Goal: Navigation & Orientation: Find specific page/section

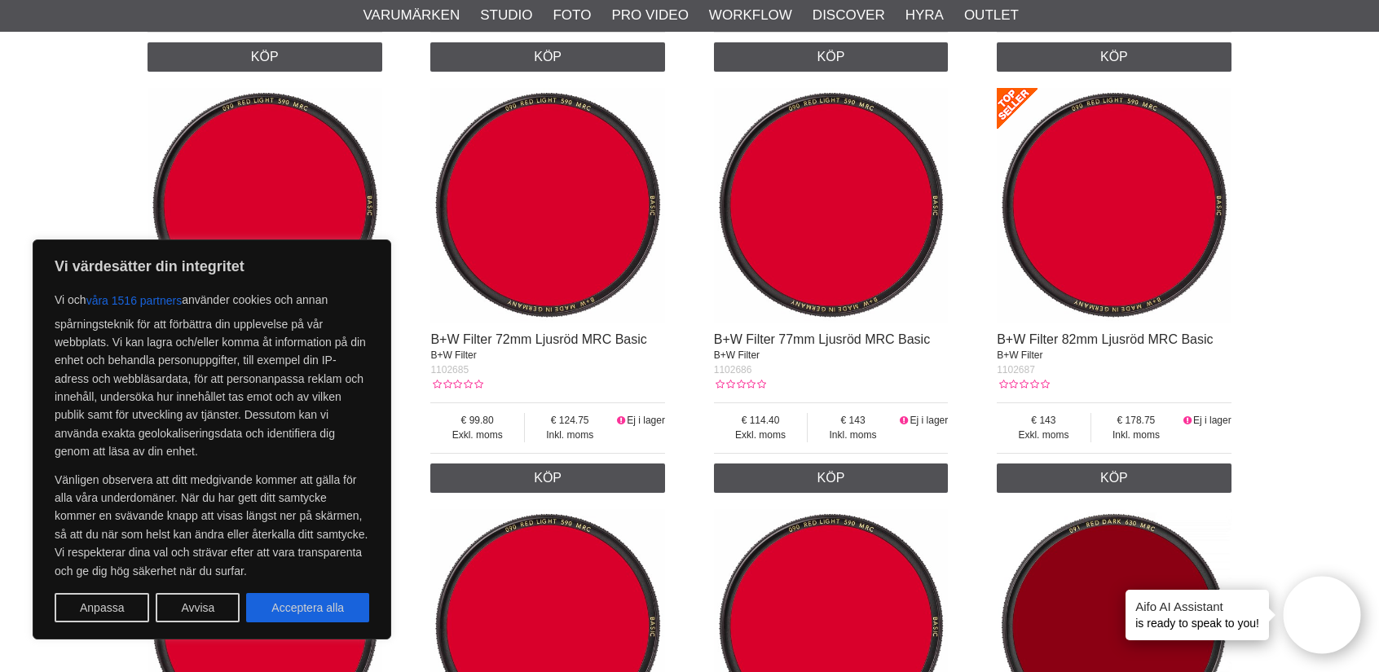
scroll to position [1711, 0]
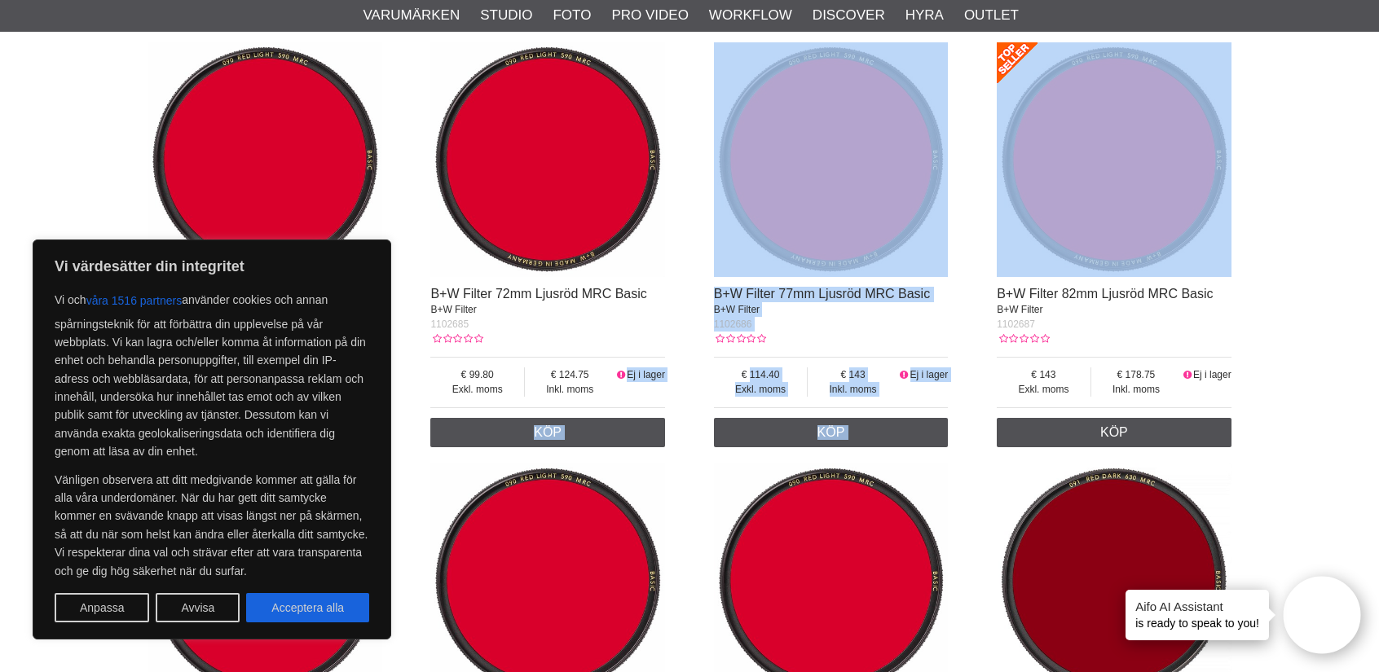
drag, startPoint x: 688, startPoint y: 366, endPoint x: 1068, endPoint y: 215, distance: 408.6
click at [1068, 215] on div "B+W Filter 090 Ljusröd 72mm MRC B+W Filter 10366 Exkl. moms 60.18 Inkl. moms 75…" at bounding box center [689, 244] width 1084 height 2949
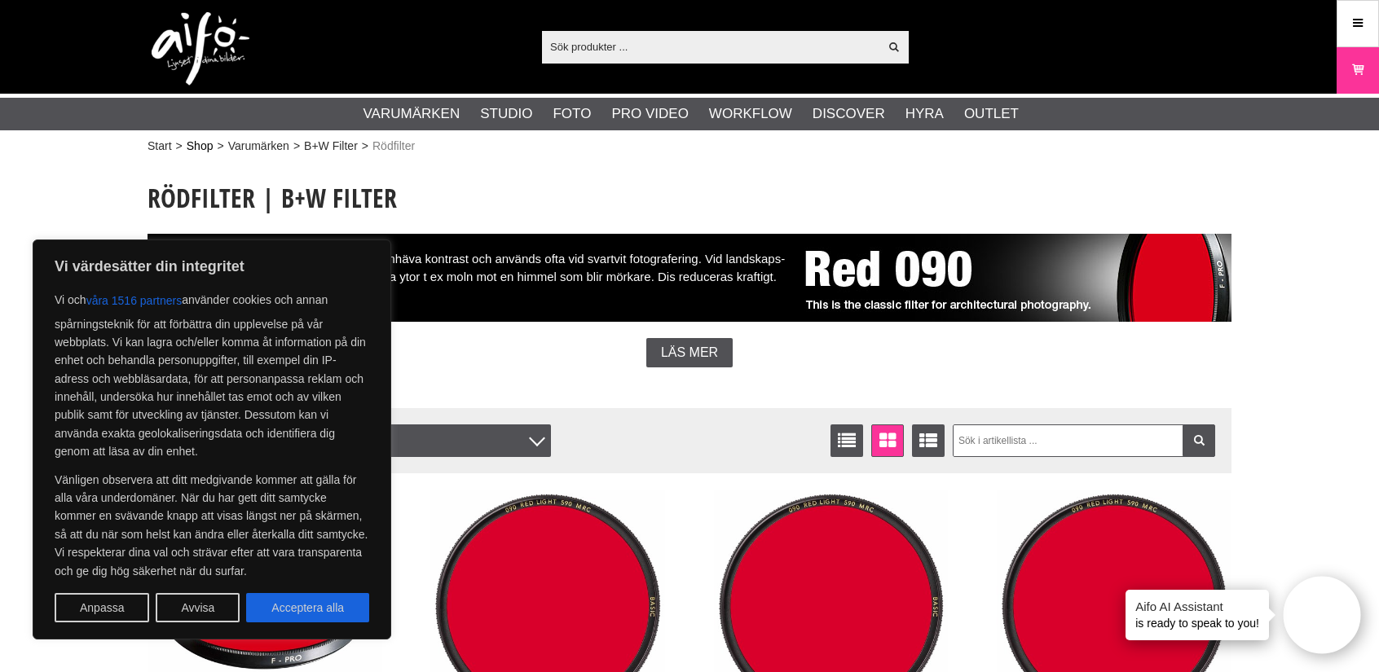
click at [199, 147] on link "Shop" at bounding box center [200, 146] width 27 height 17
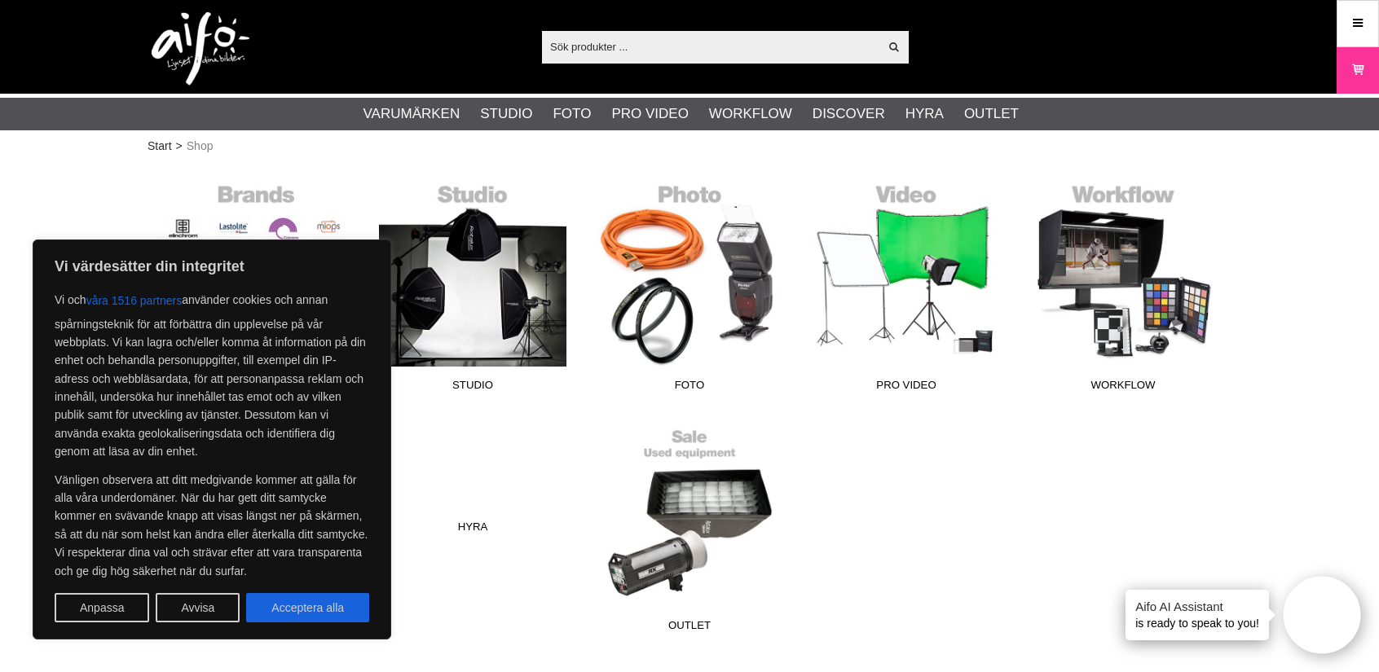
click at [953, 435] on div "Varumärken Studio Foto Pro Video Workflow Discover [GEOGRAPHIC_DATA] Outlet" at bounding box center [689, 419] width 1084 height 481
click at [306, 612] on button "Acceptera alla" at bounding box center [307, 607] width 123 height 29
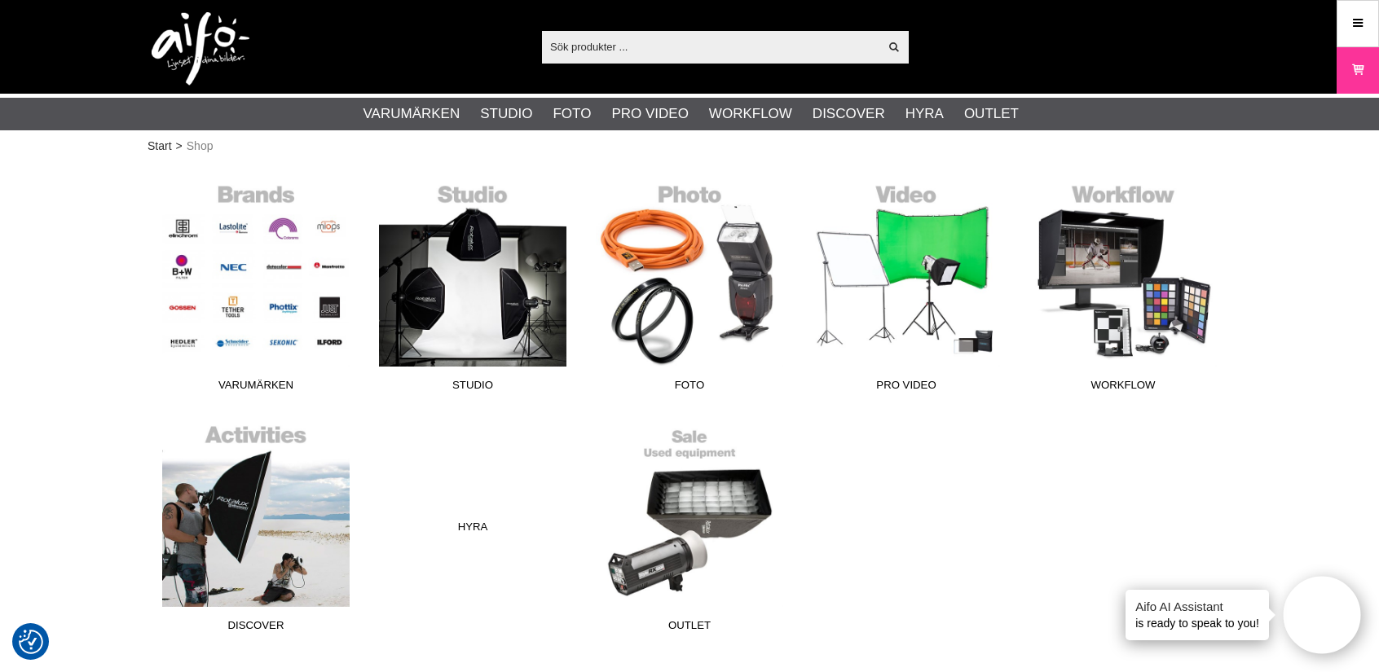
checkbox input "true"
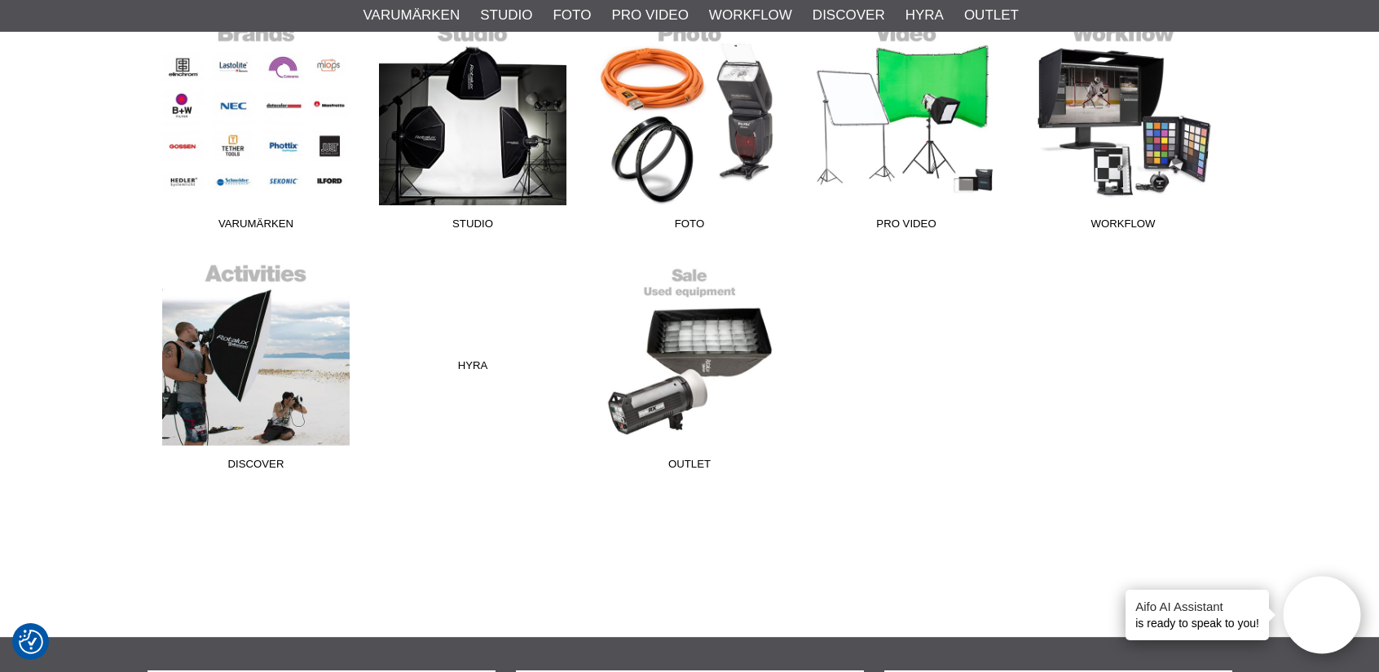
scroll to position [163, 0]
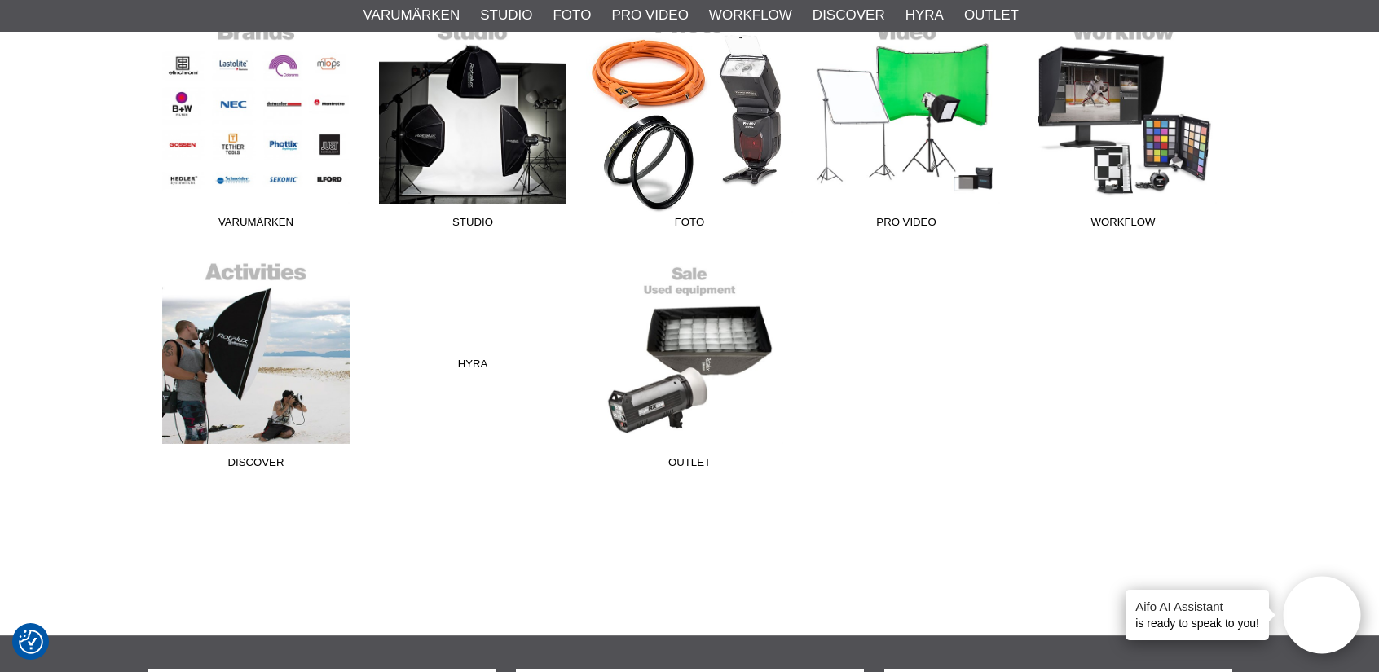
click at [689, 210] on link "Foto" at bounding box center [689, 126] width 217 height 220
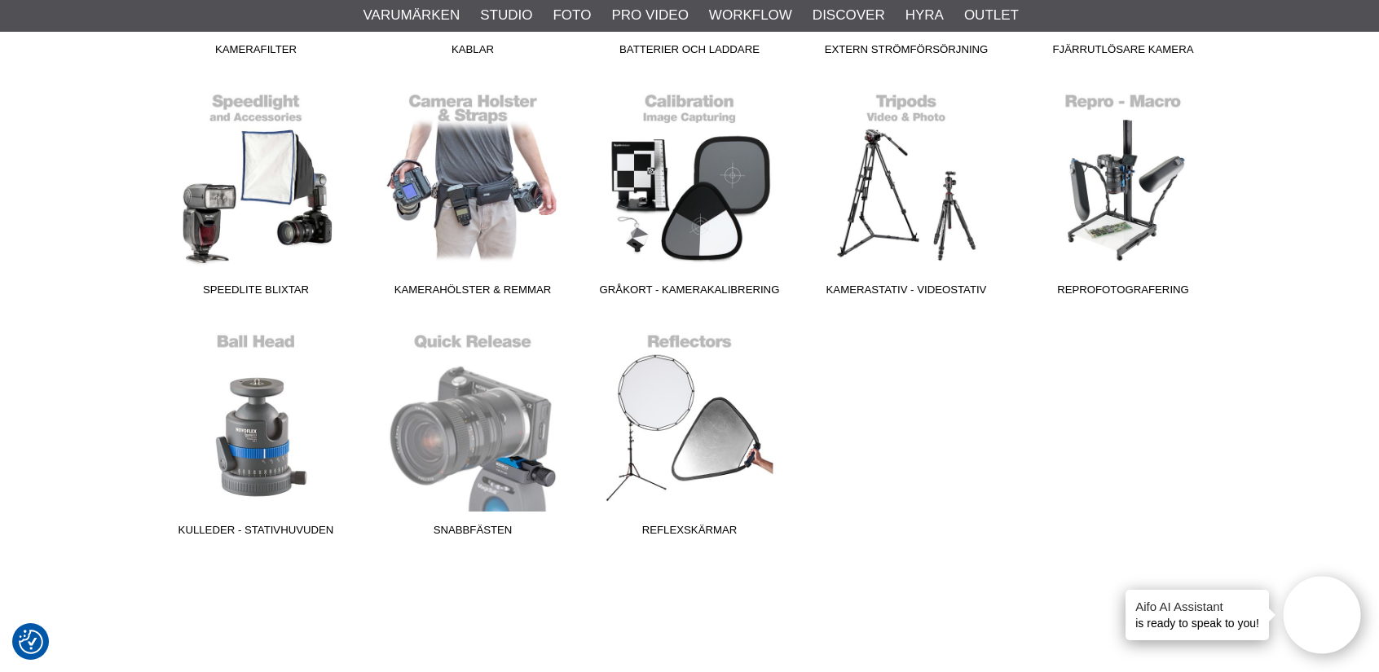
scroll to position [652, 0]
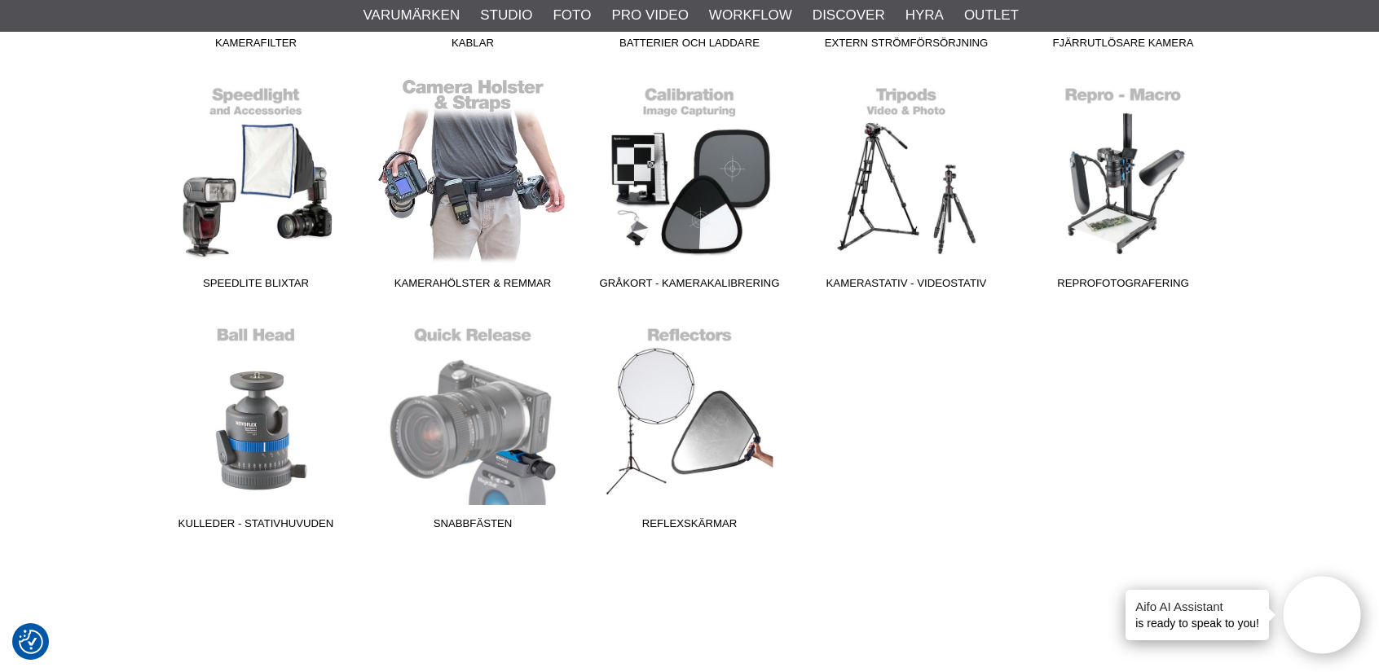
click at [504, 286] on span "Kamerahölster & Remmar" at bounding box center [472, 286] width 217 height 22
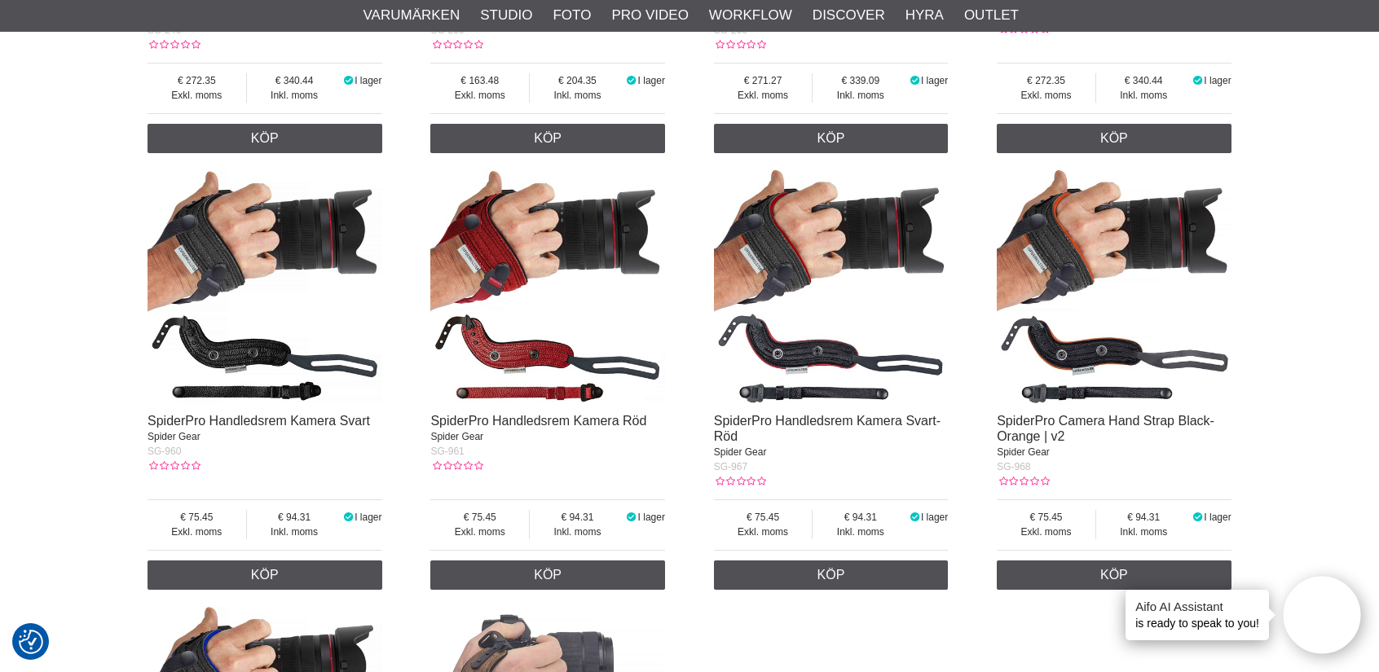
scroll to position [1793, 0]
